Goal: Task Accomplishment & Management: Manage account settings

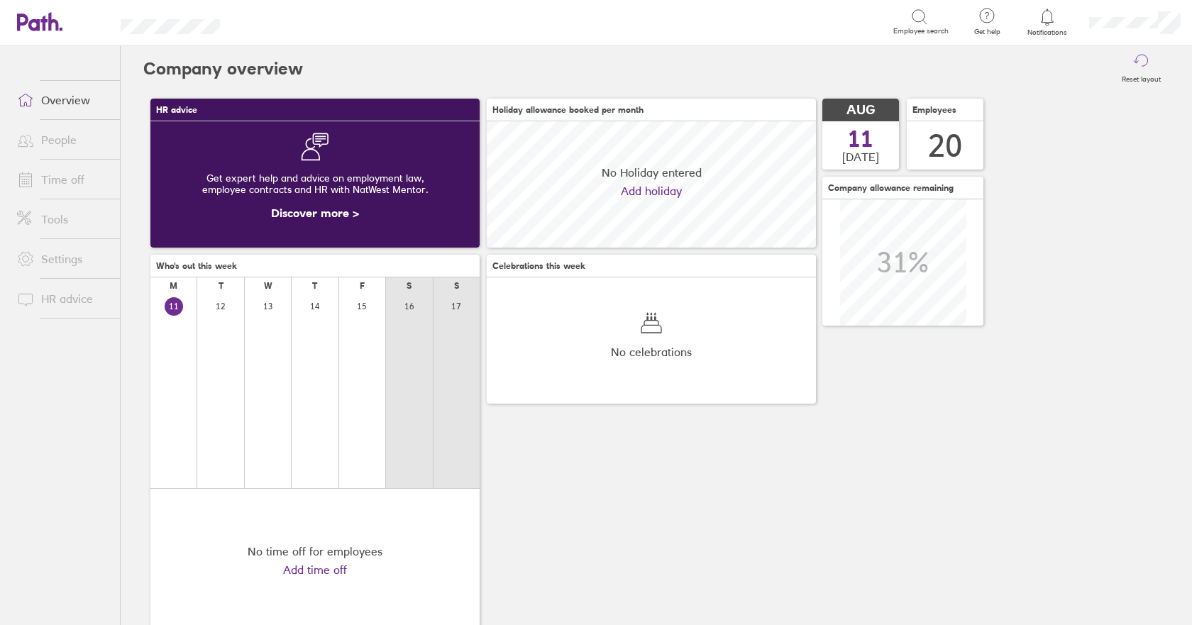
scroll to position [126, 329]
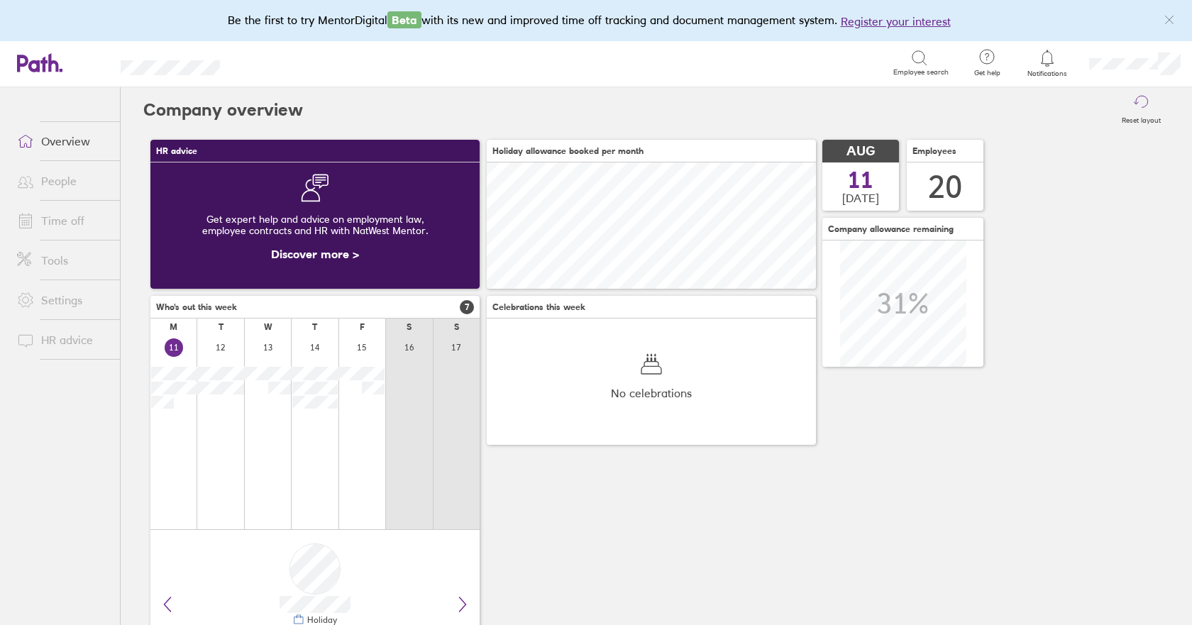
click at [44, 220] on link "Time off" at bounding box center [63, 221] width 114 height 28
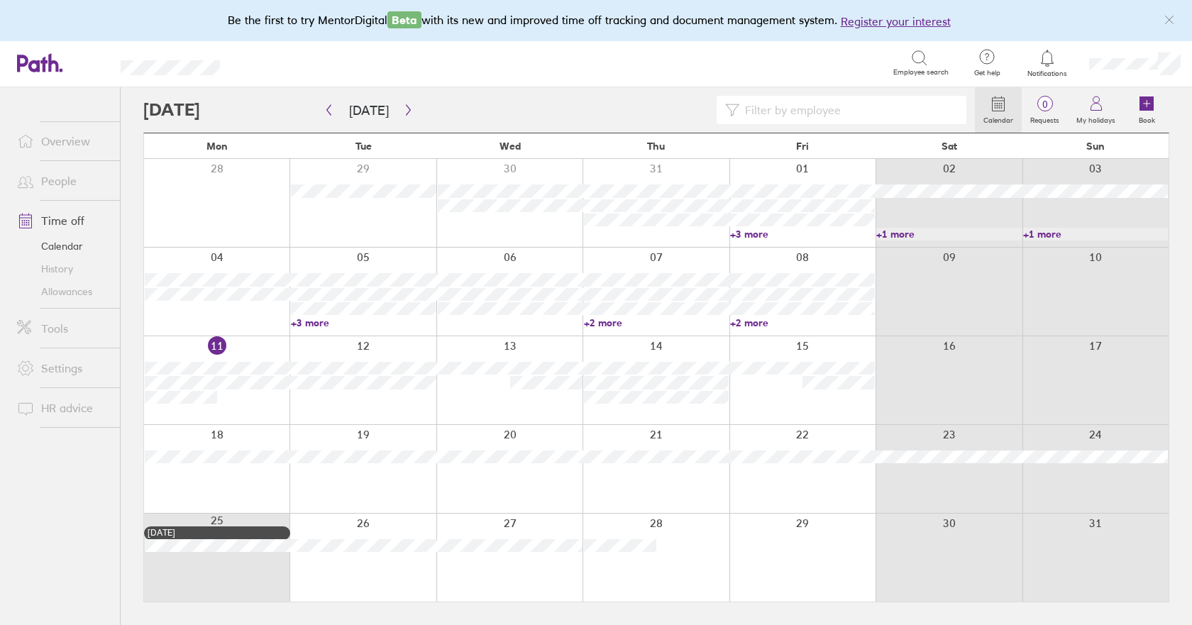
click at [83, 294] on link "Allowances" at bounding box center [63, 291] width 114 height 23
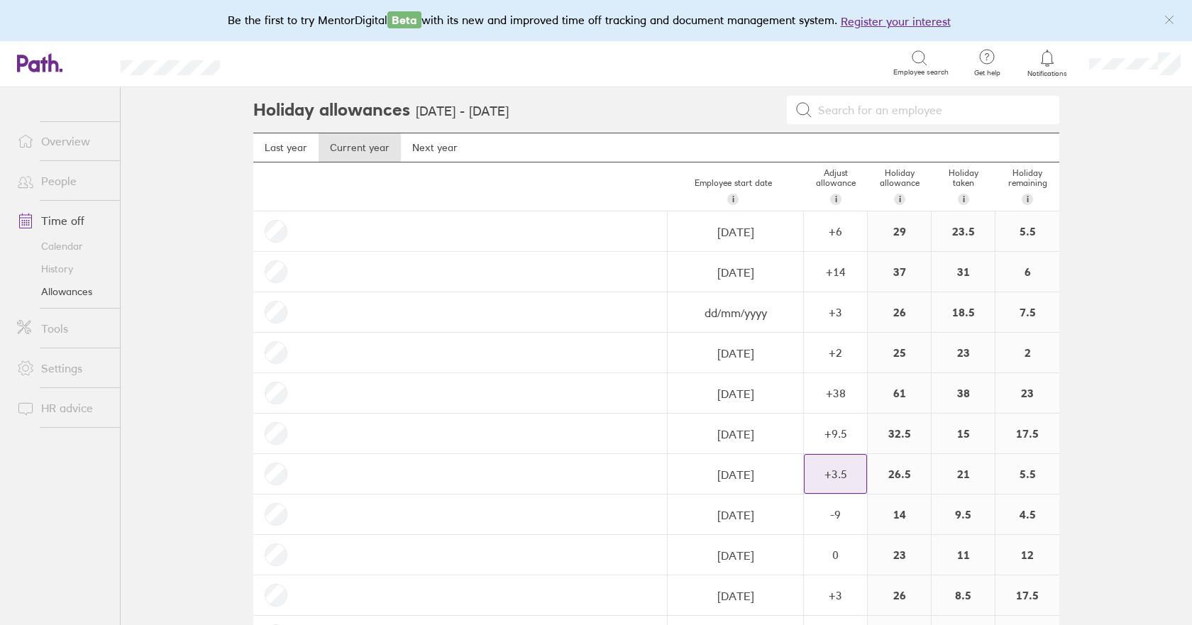
click at [838, 251] on div "+ 3.5" at bounding box center [836, 231] width 62 height 38
click at [851, 467] on div "+" at bounding box center [855, 466] width 11 height 11
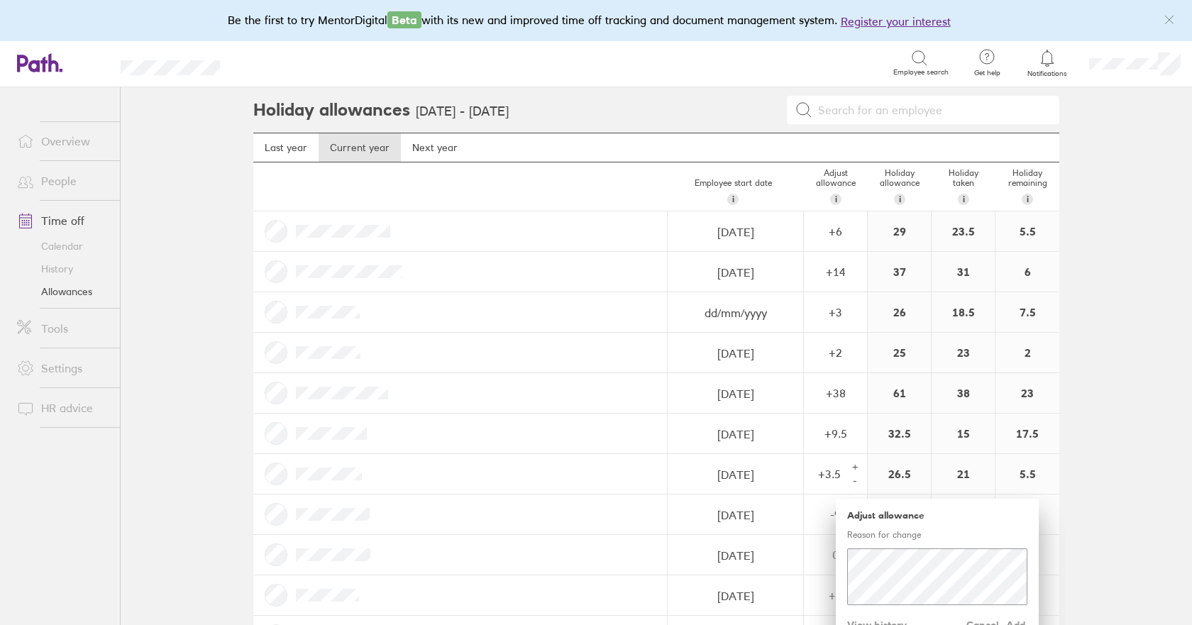
scroll to position [142, 0]
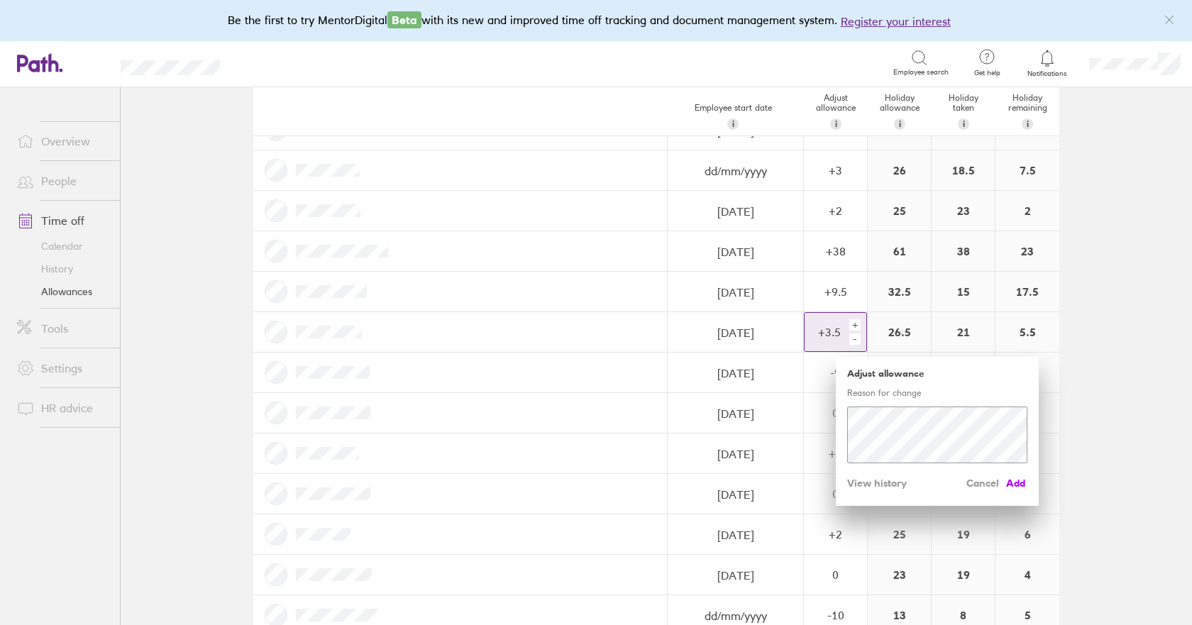
click at [1007, 483] on span "Add" at bounding box center [1016, 483] width 23 height 23
click at [854, 325] on div "+" at bounding box center [855, 324] width 11 height 11
click at [1011, 485] on span "Add" at bounding box center [1016, 483] width 23 height 23
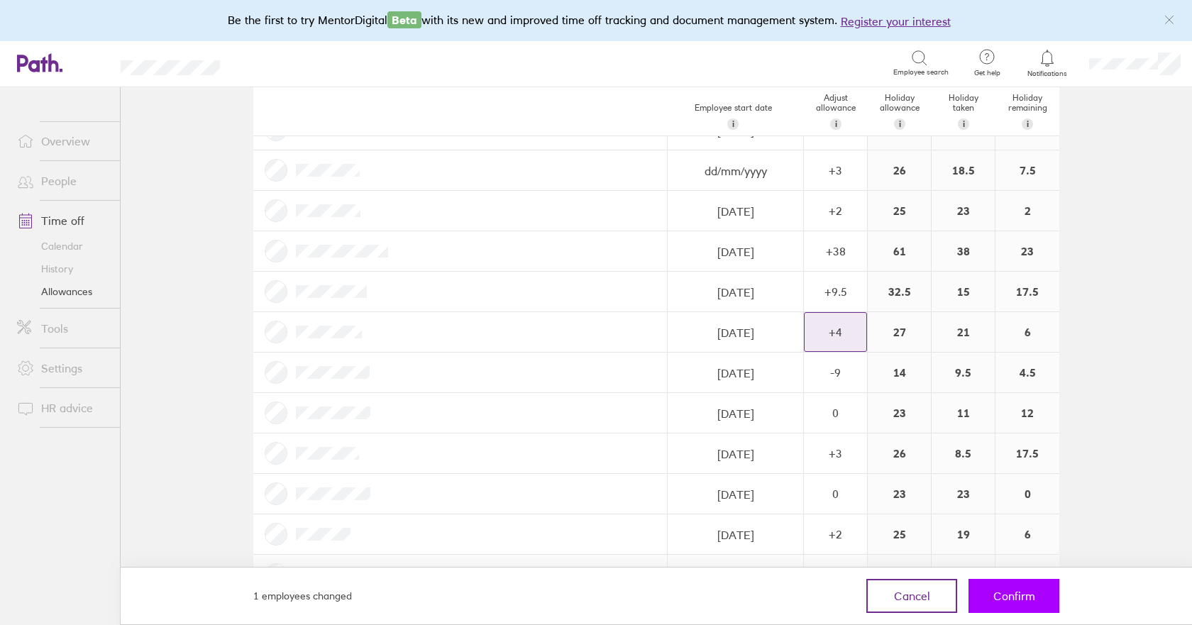
click at [999, 597] on span "Confirm" at bounding box center [1015, 596] width 42 height 13
click at [1021, 594] on span "Confirm" at bounding box center [1015, 596] width 42 height 13
click at [1023, 596] on span "Confirm" at bounding box center [1015, 596] width 42 height 13
